Goal: Information Seeking & Learning: Learn about a topic

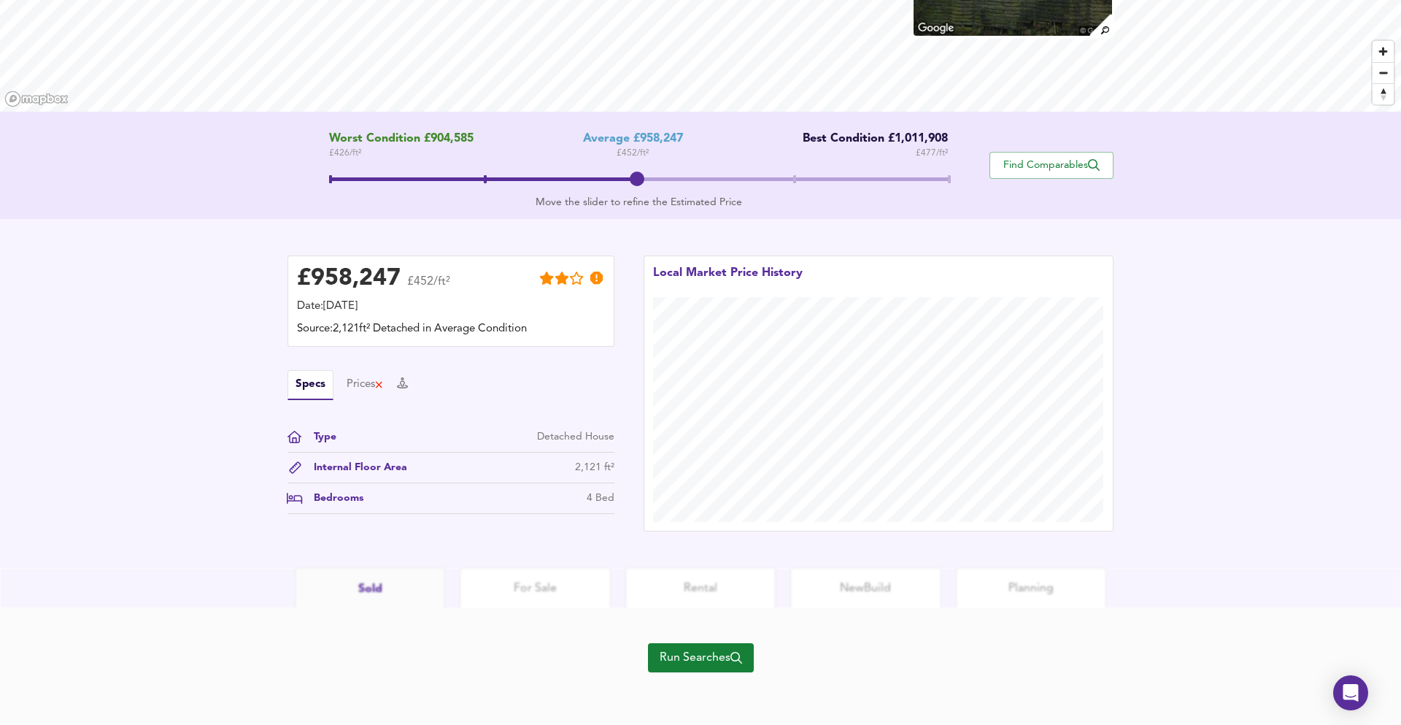
click at [689, 646] on button "Run Searches" at bounding box center [701, 657] width 106 height 29
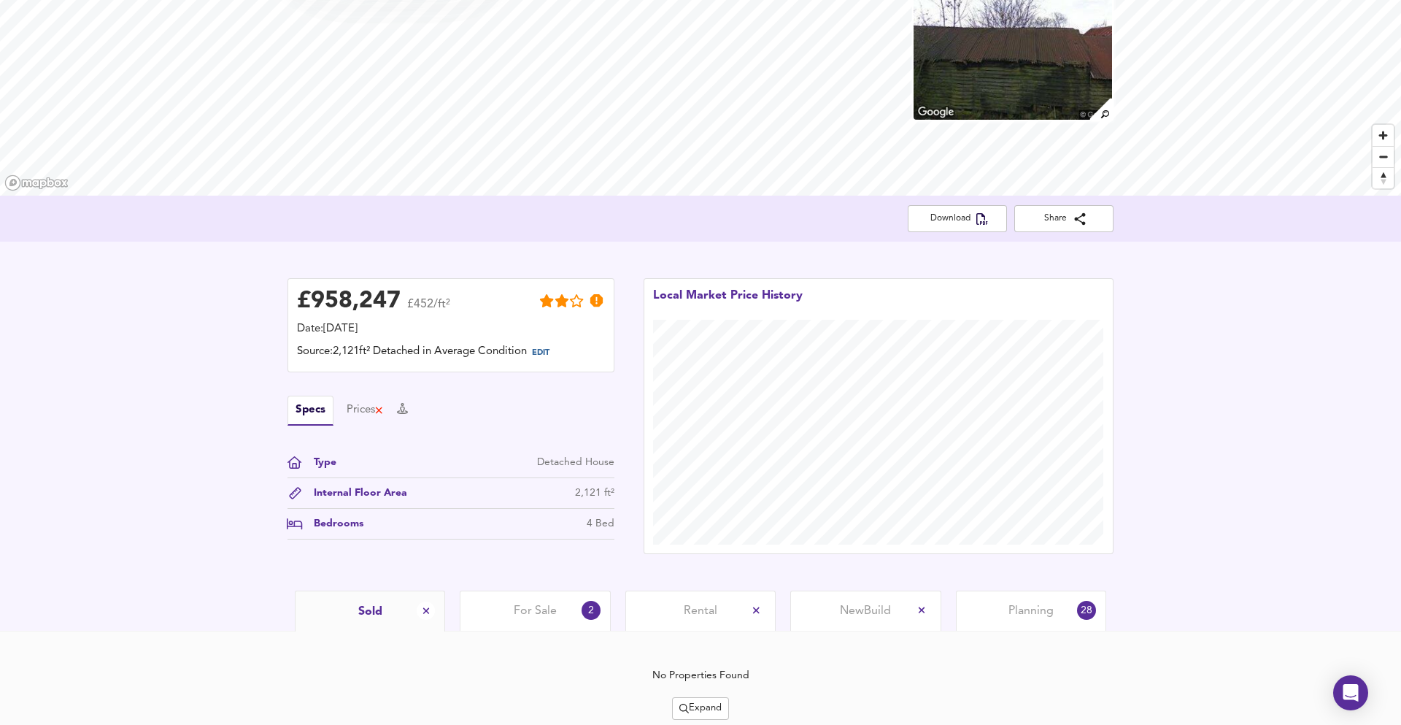
scroll to position [158, 0]
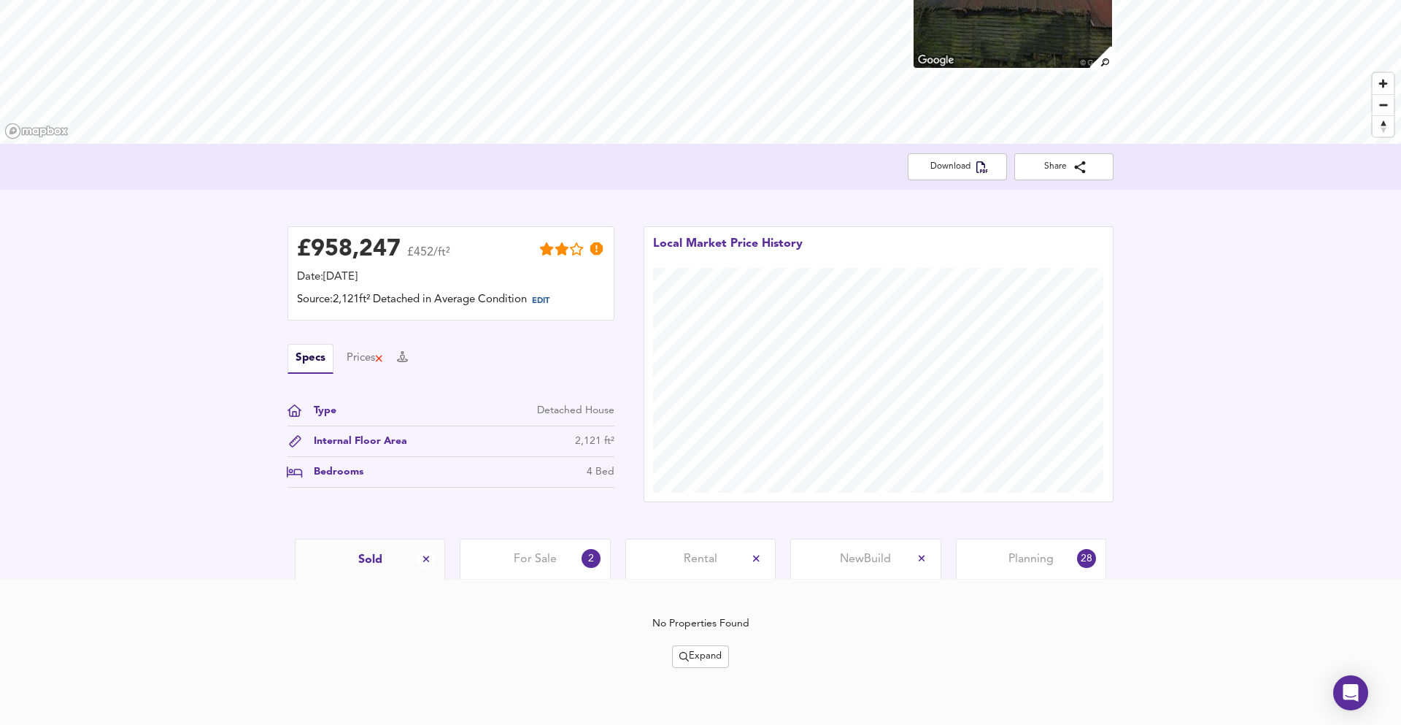
click at [685, 658] on icon "split button" at bounding box center [683, 656] width 9 height 9
click at [720, 559] on li "¼ mile ½ mile" at bounding box center [700, 557] width 155 height 23
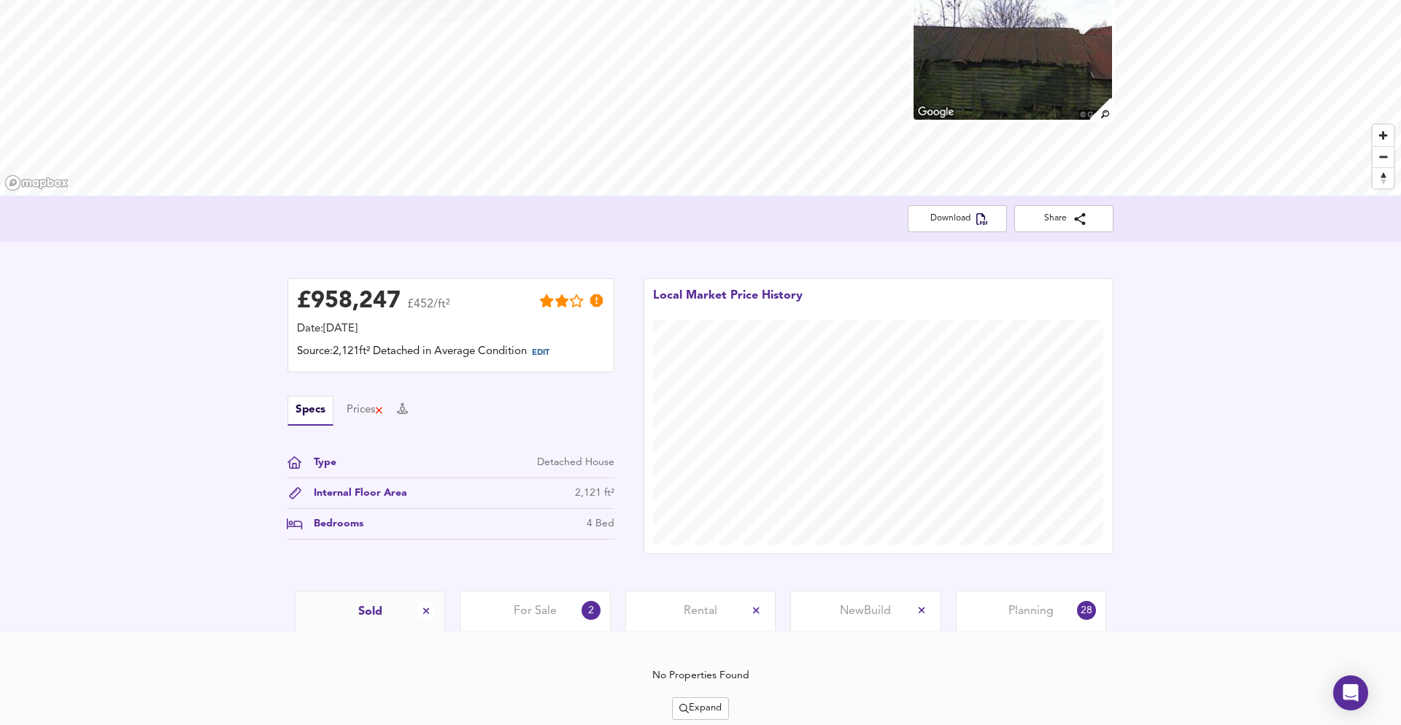
scroll to position [157, 0]
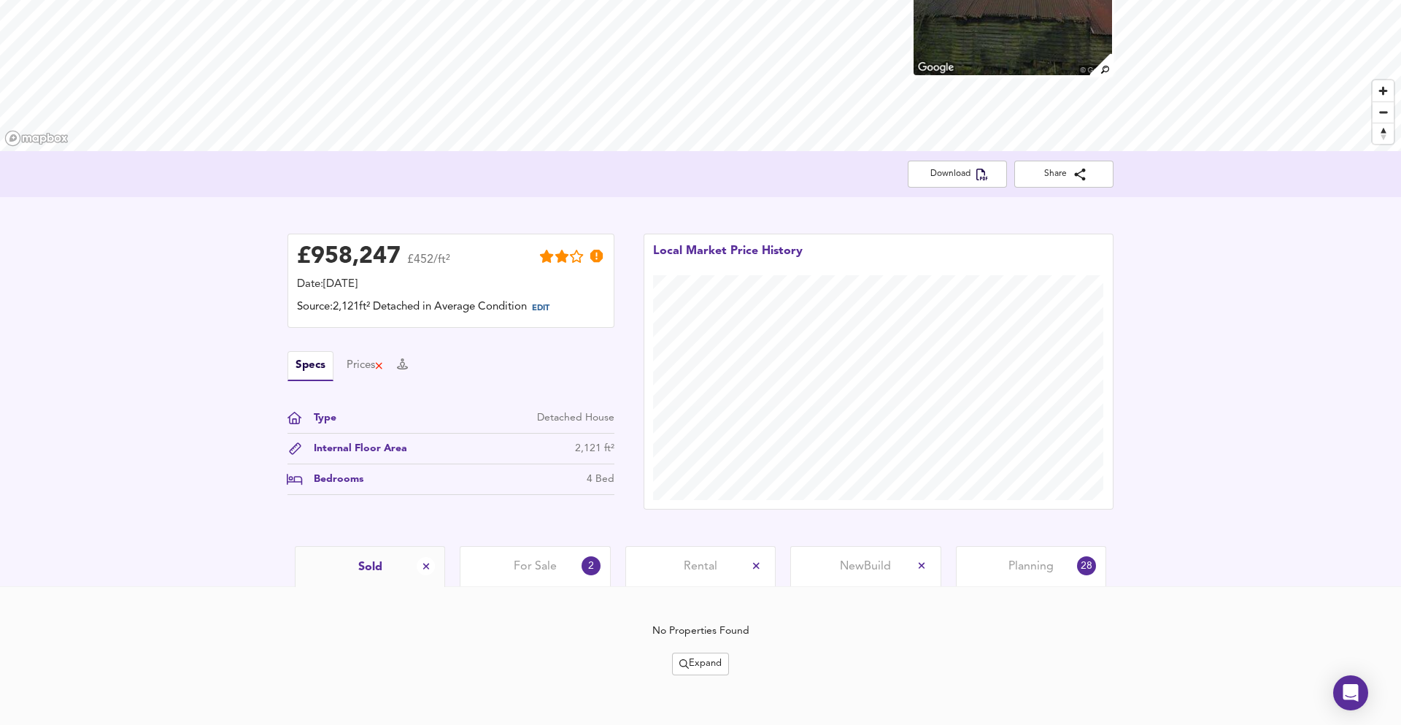
click at [703, 665] on span "Expand" at bounding box center [700, 663] width 42 height 17
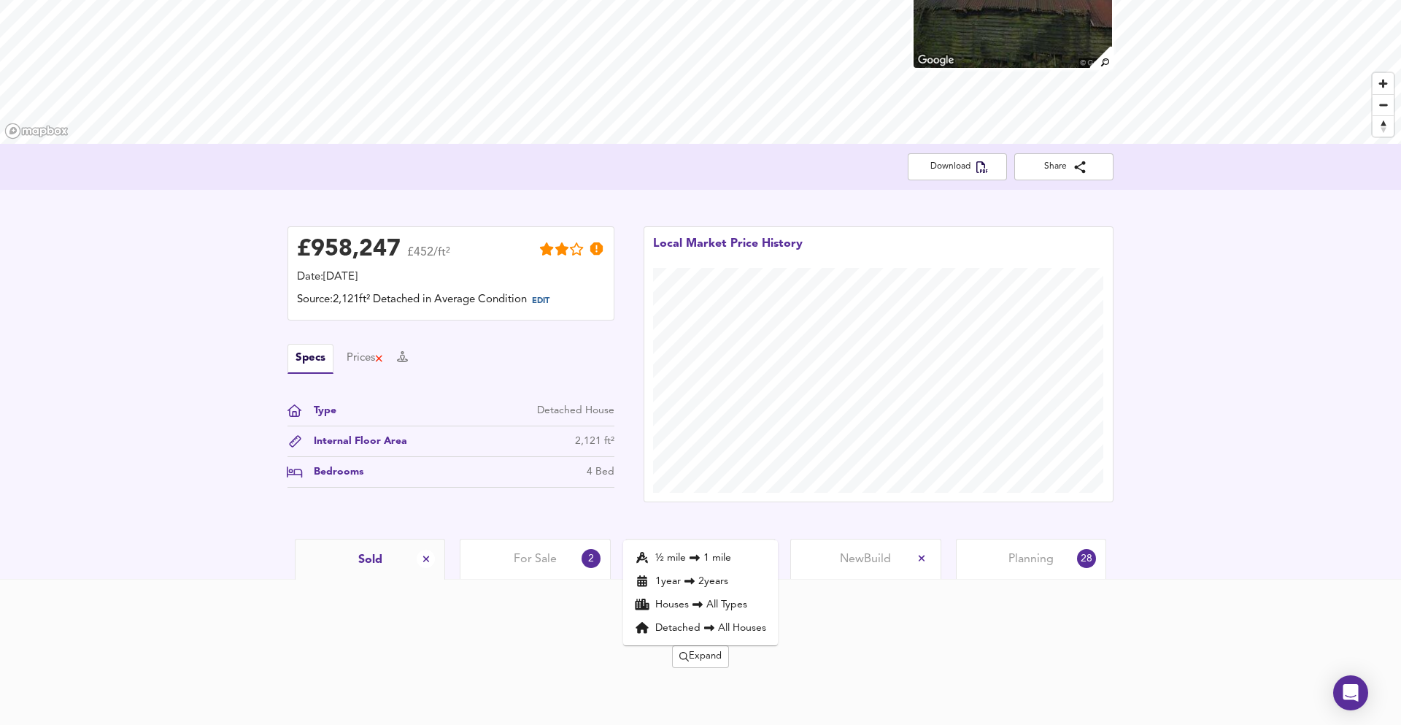
click at [692, 576] on icon at bounding box center [690, 581] width 18 height 10
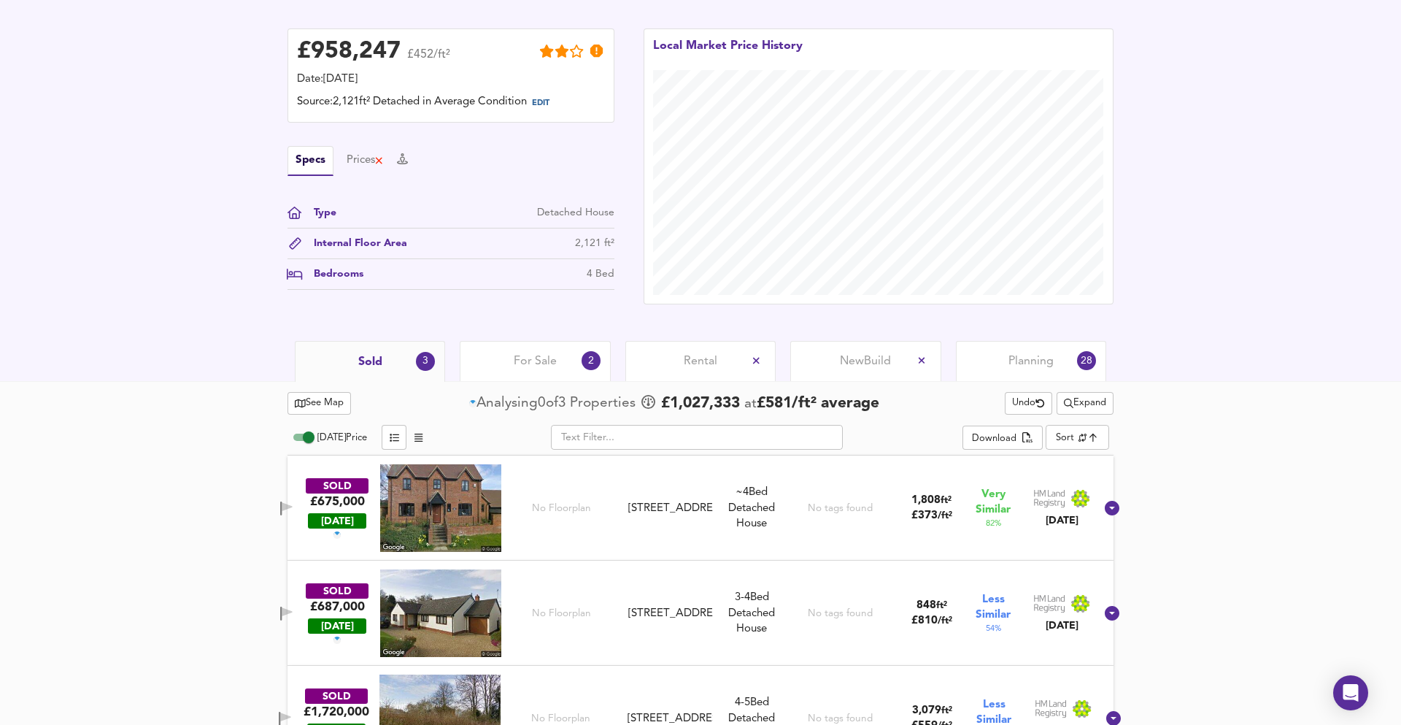
scroll to position [409, 0]
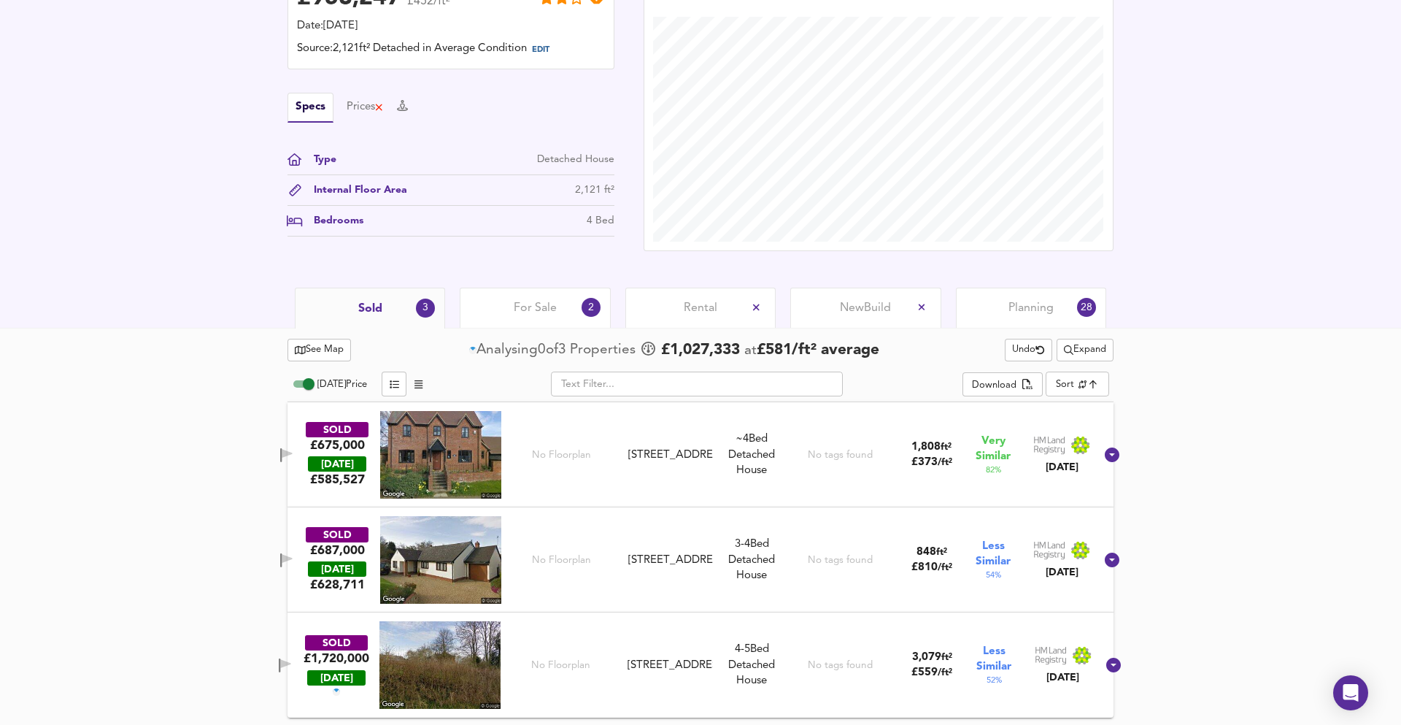
click at [684, 456] on div "[STREET_ADDRESS]" at bounding box center [670, 454] width 85 height 15
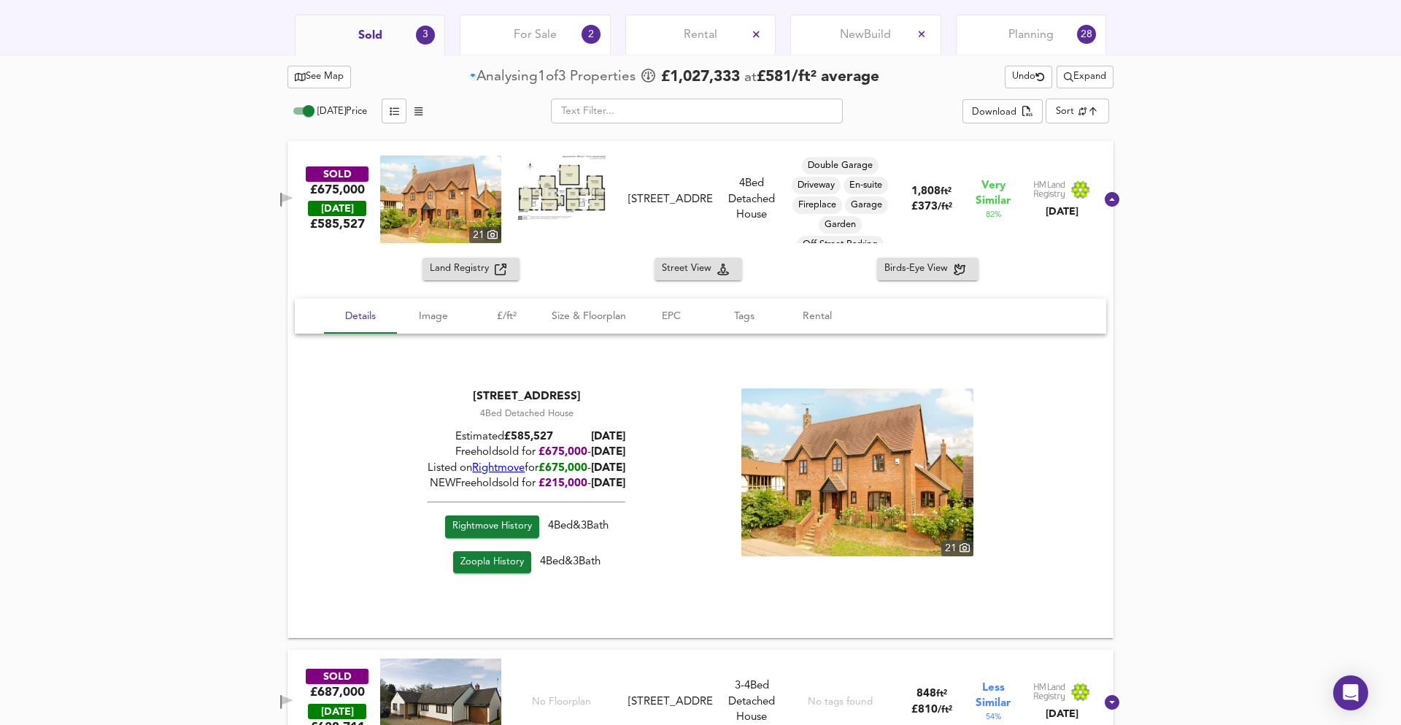
scroll to position [684, 0]
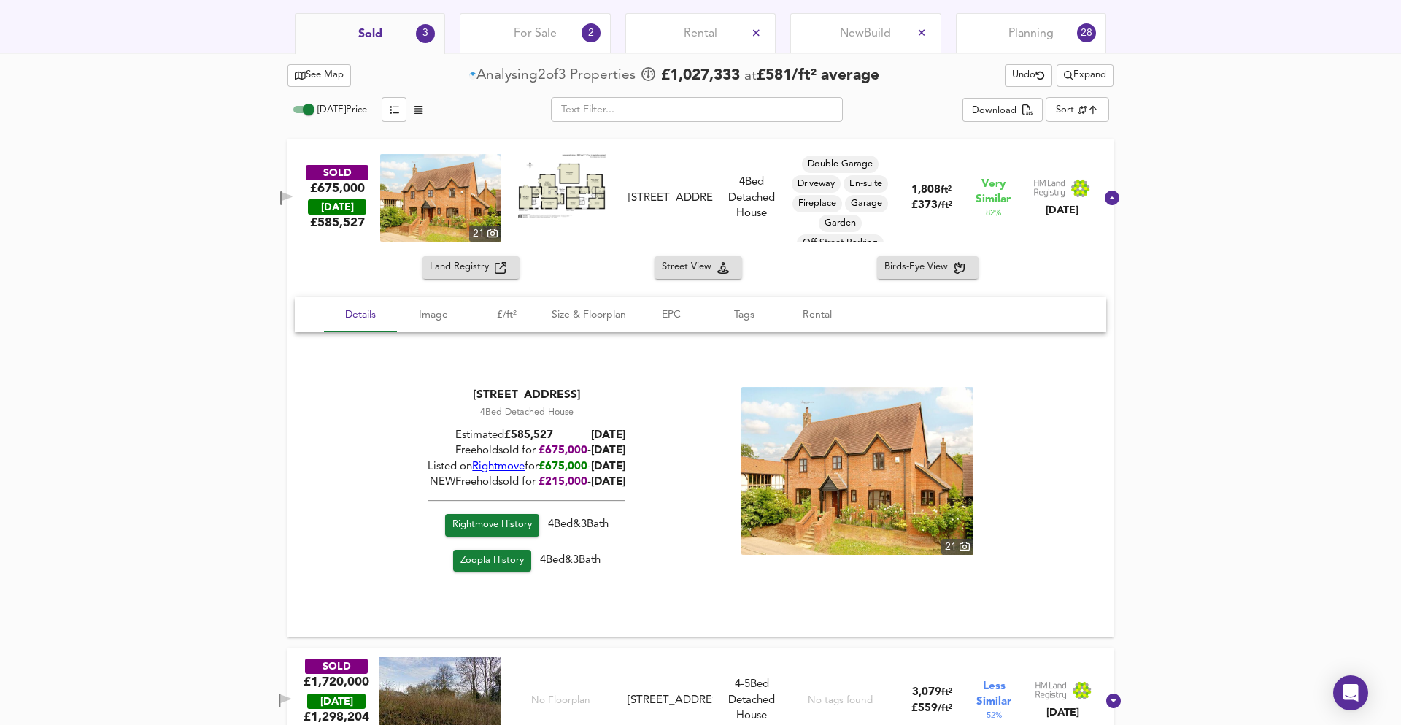
click at [466, 204] on img at bounding box center [440, 198] width 121 height 88
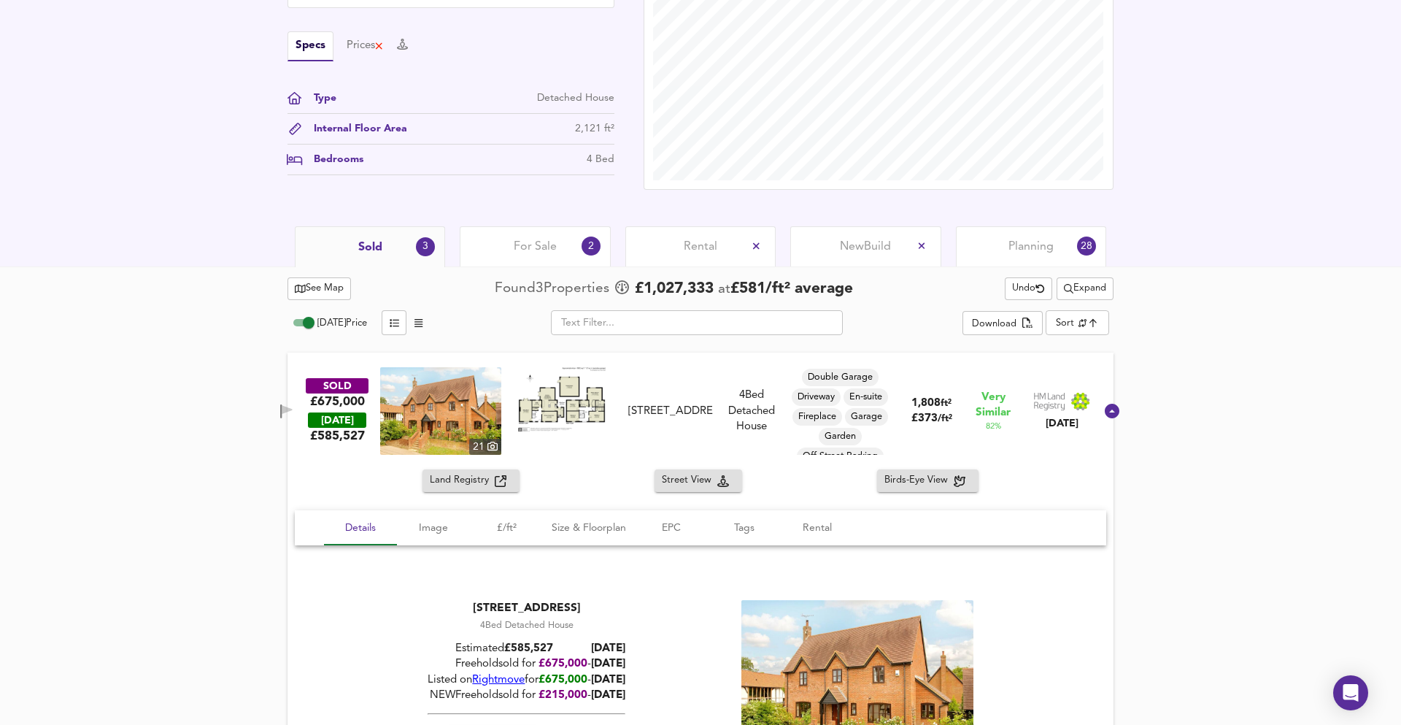
scroll to position [292, 0]
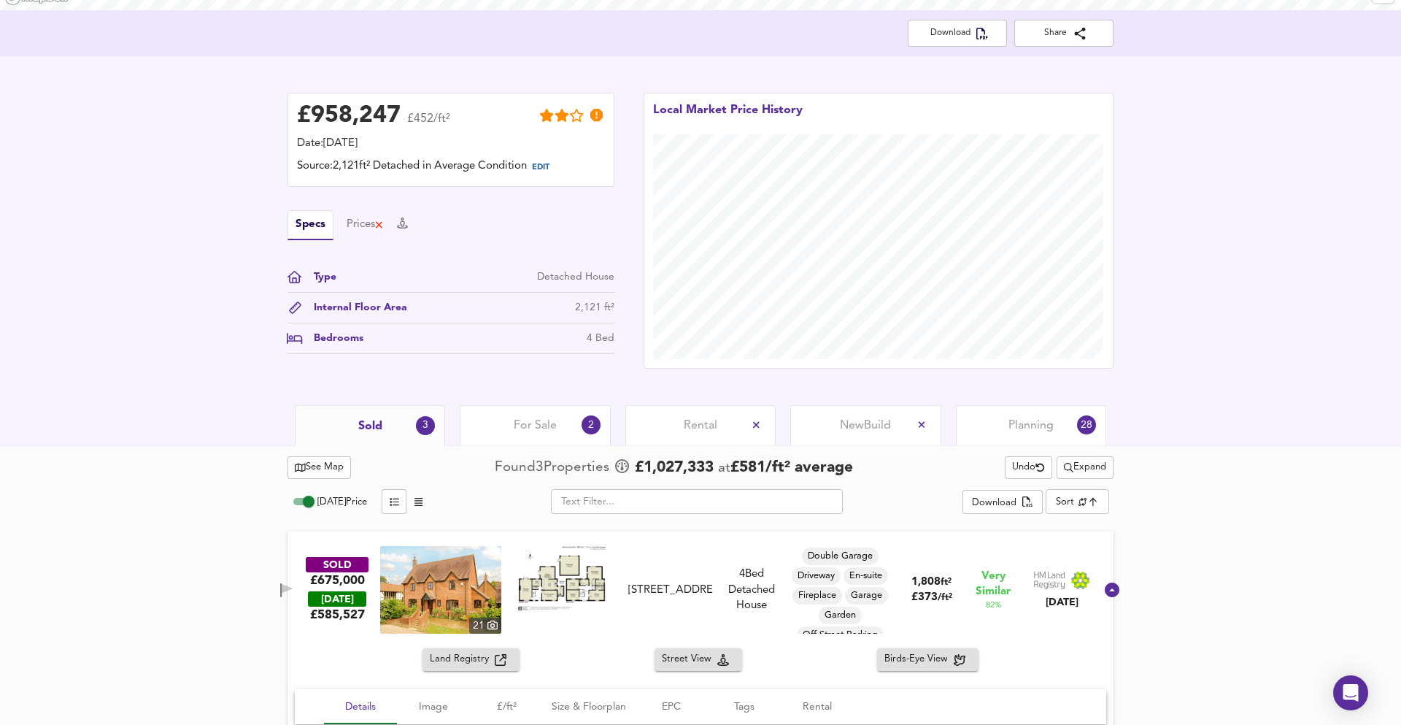
click at [541, 428] on span "For Sale" at bounding box center [535, 425] width 43 height 16
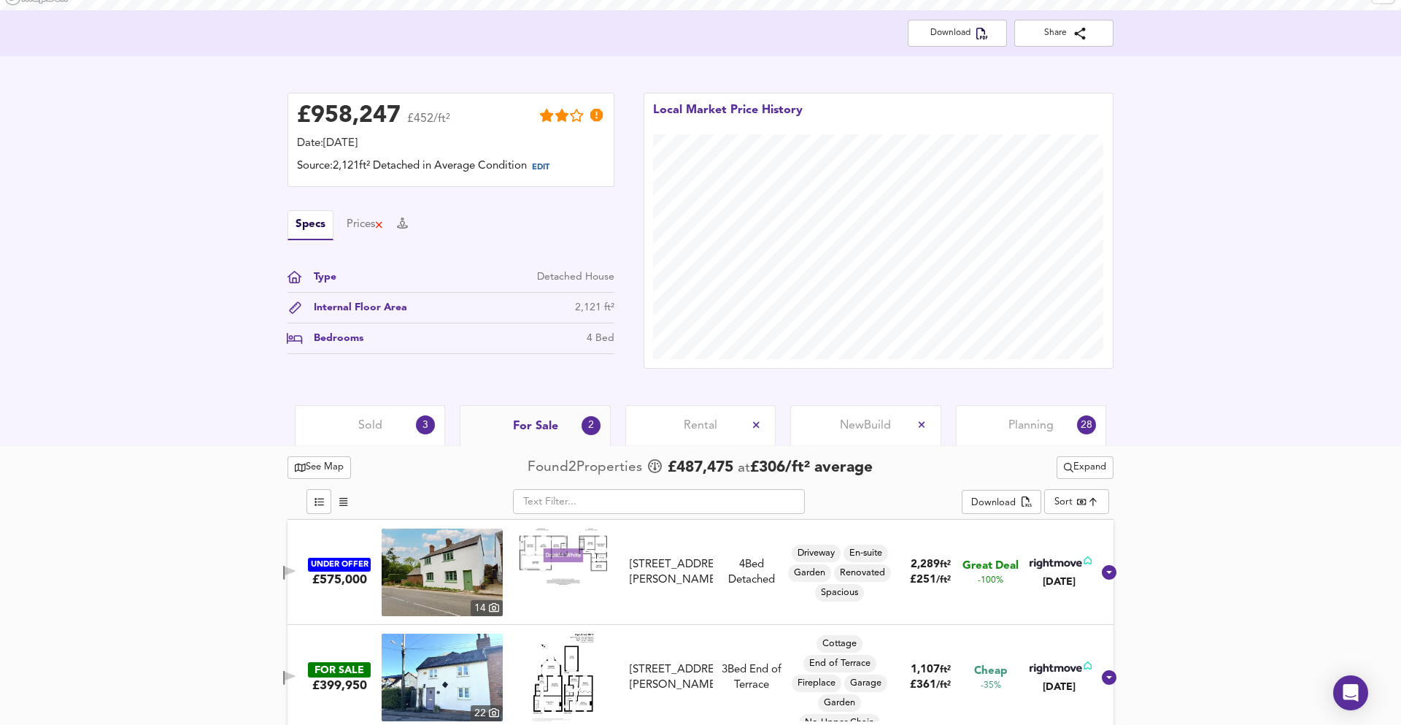
scroll to position [304, 0]
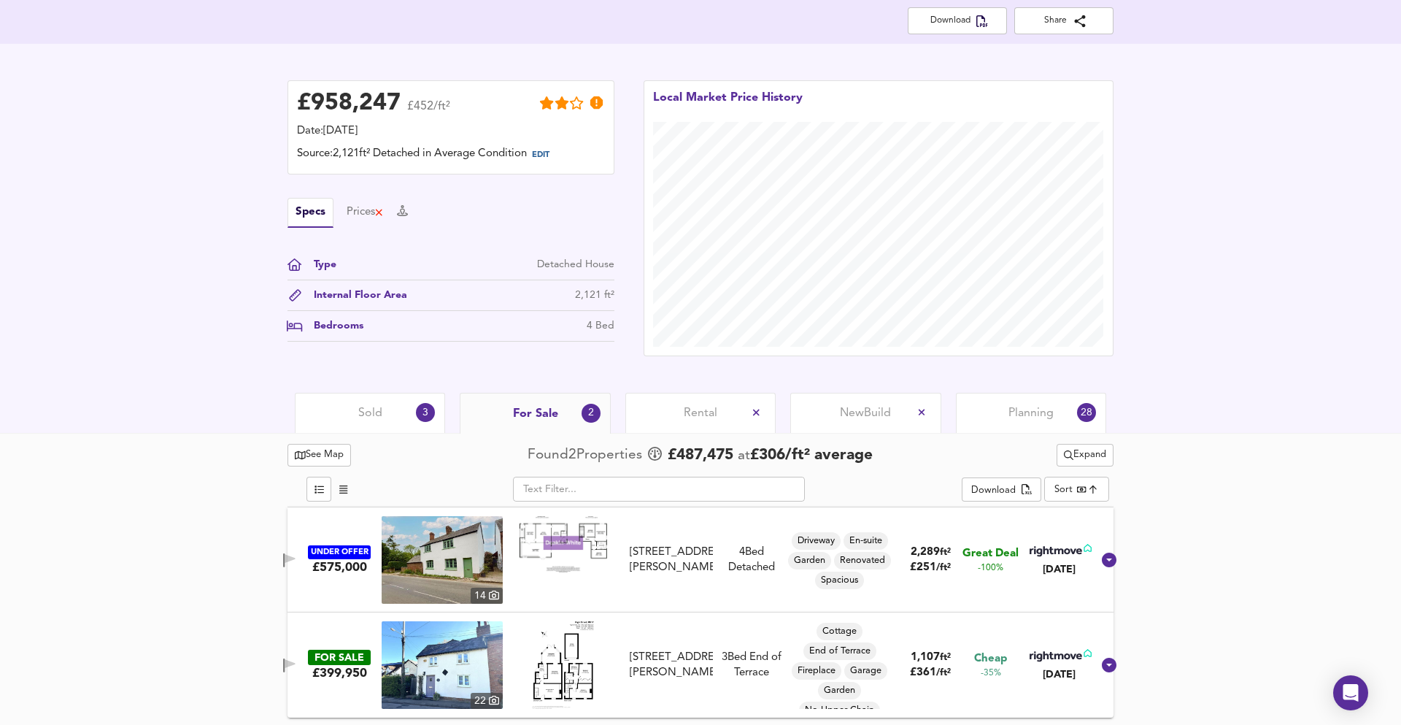
click at [648, 655] on div "[STREET_ADDRESS][PERSON_NAME]" at bounding box center [671, 664] width 83 height 31
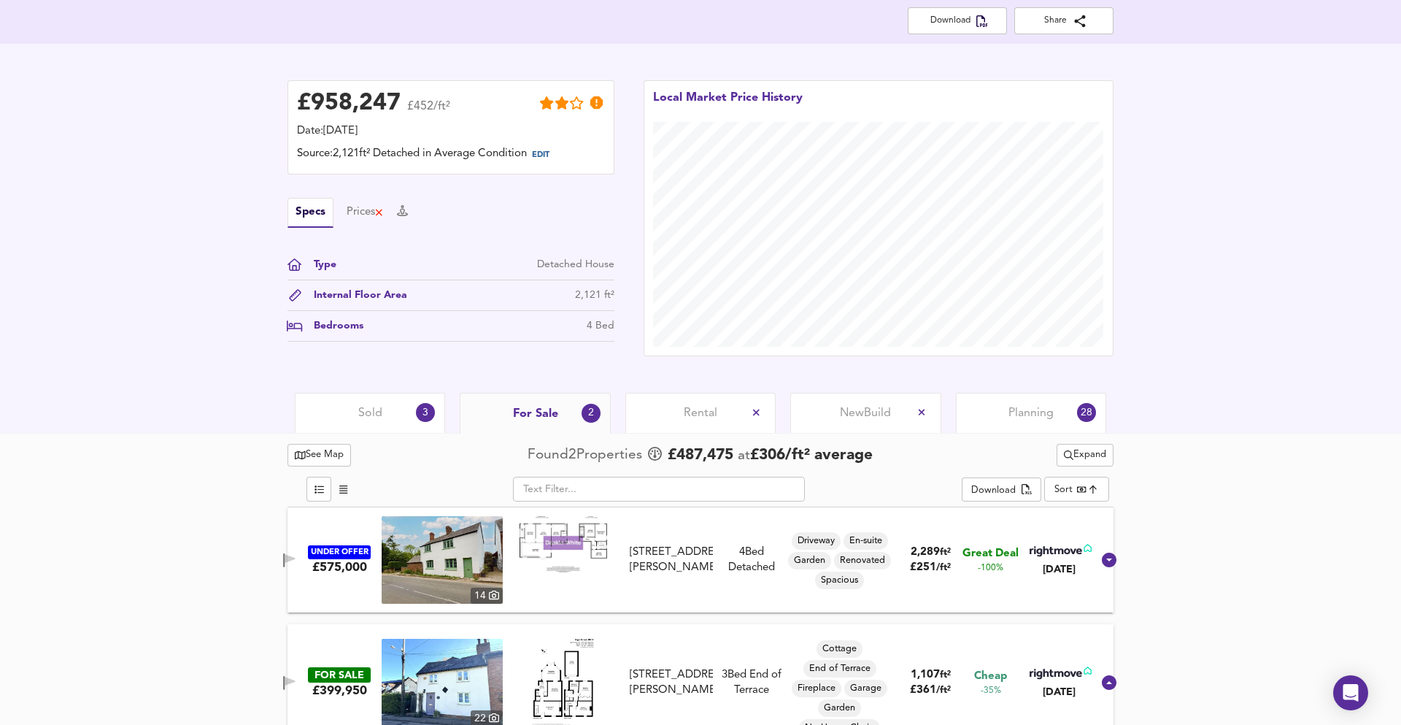
click at [447, 681] on img at bounding box center [442, 682] width 121 height 88
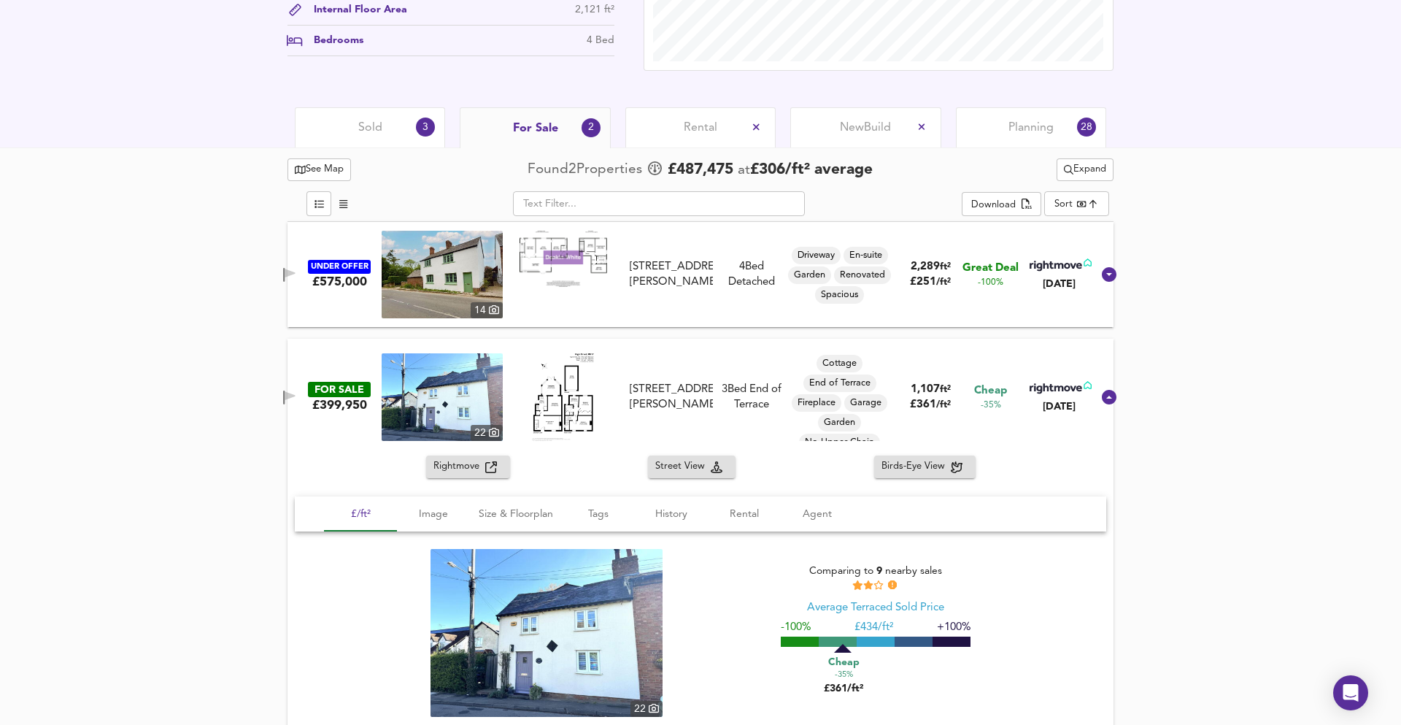
scroll to position [610, 0]
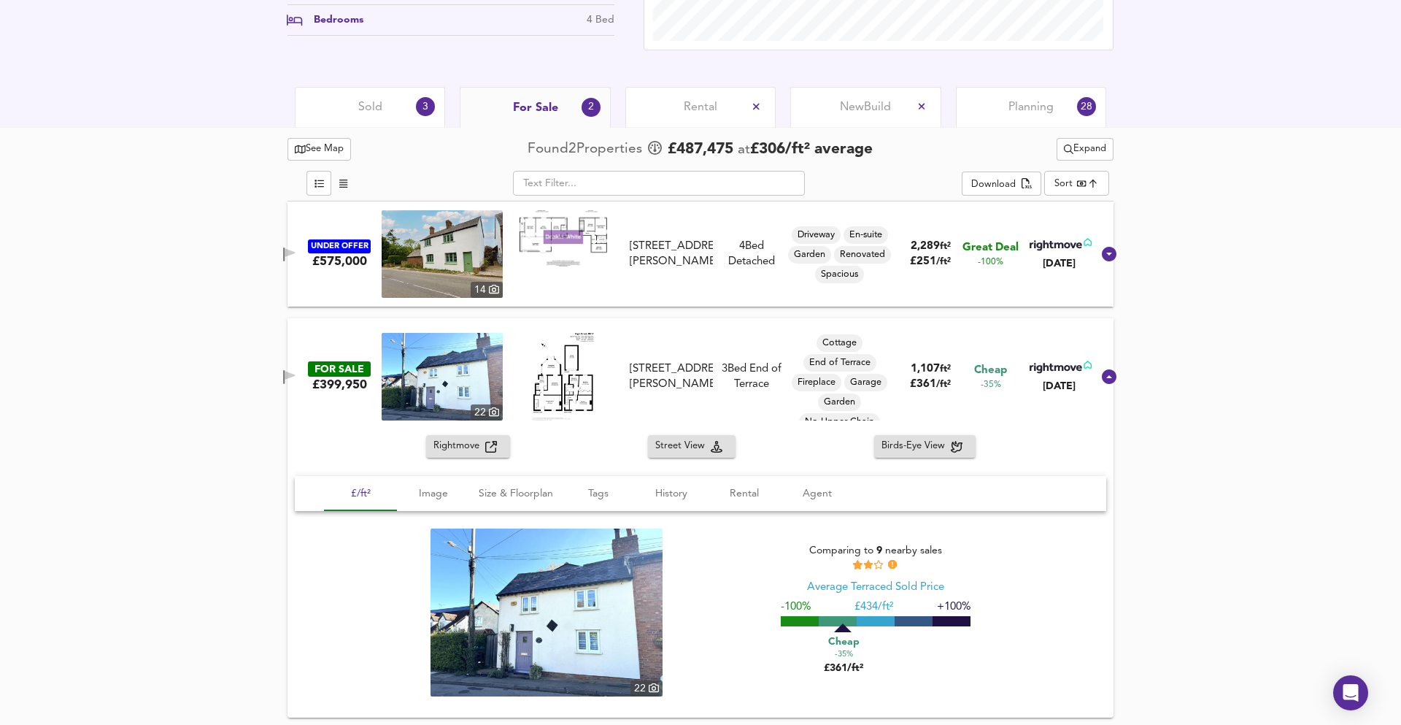
click at [405, 109] on div "Sold 3" at bounding box center [370, 107] width 150 height 40
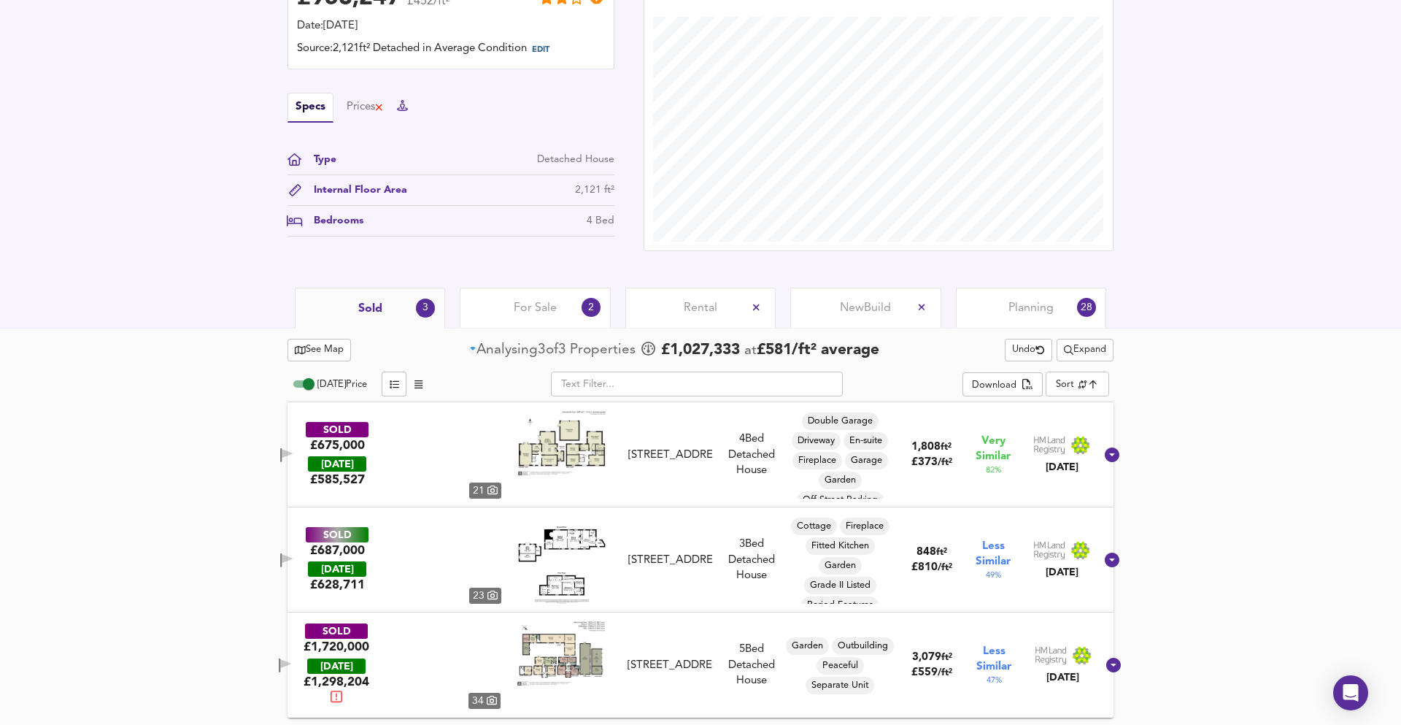
scroll to position [409, 0]
